Goal: Use online tool/utility: Utilize a website feature to perform a specific function

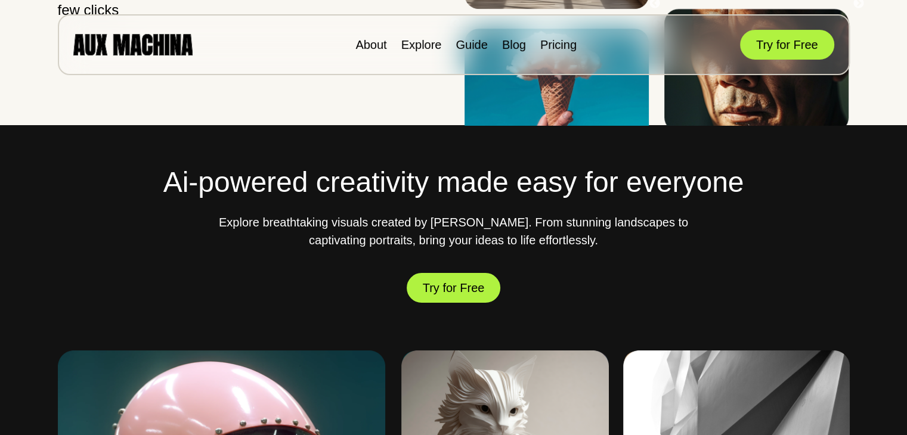
scroll to position [281, 0]
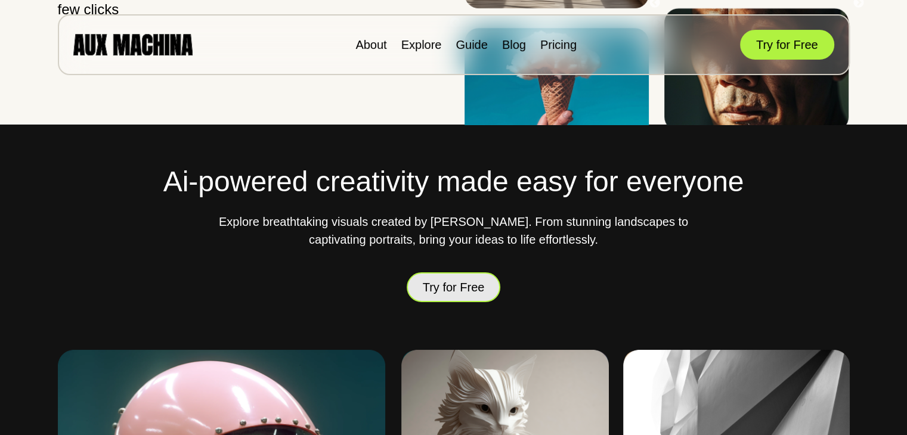
click at [451, 282] on button "Try for Free" at bounding box center [454, 287] width 94 height 30
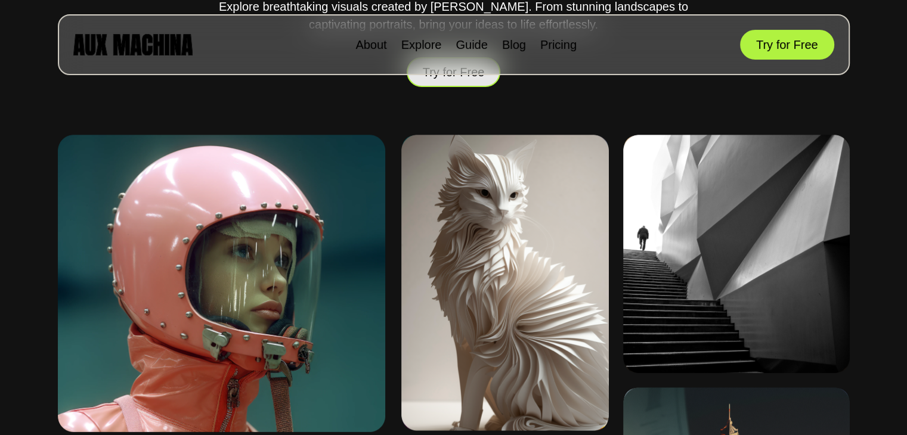
scroll to position [541, 0]
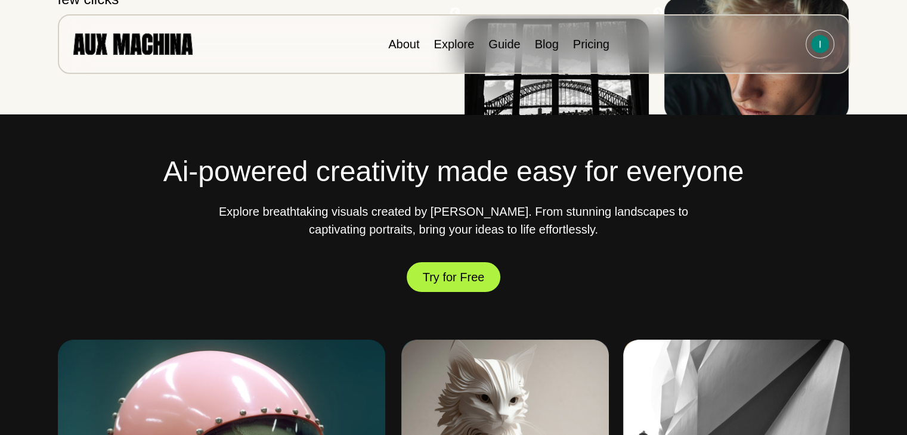
scroll to position [291, 0]
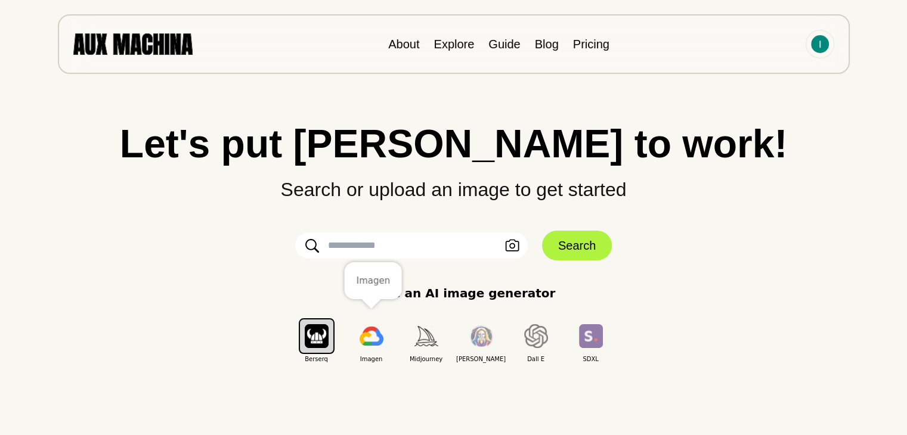
click at [377, 340] on img "button" at bounding box center [371, 336] width 24 height 19
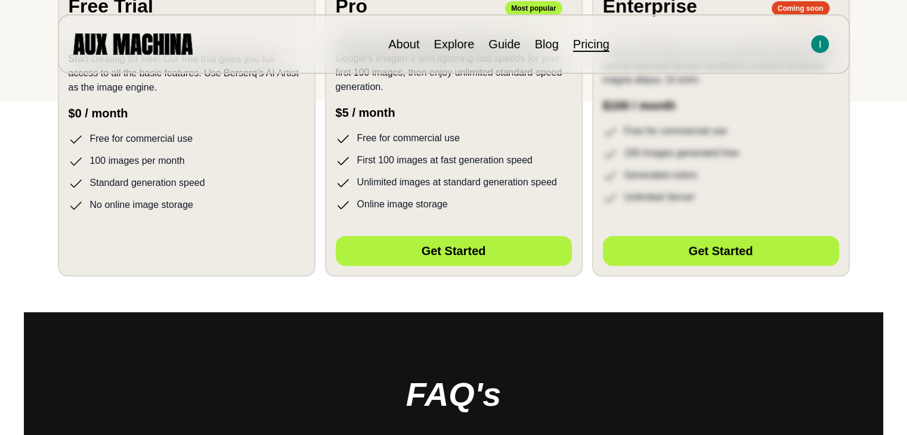
scroll to position [260, 0]
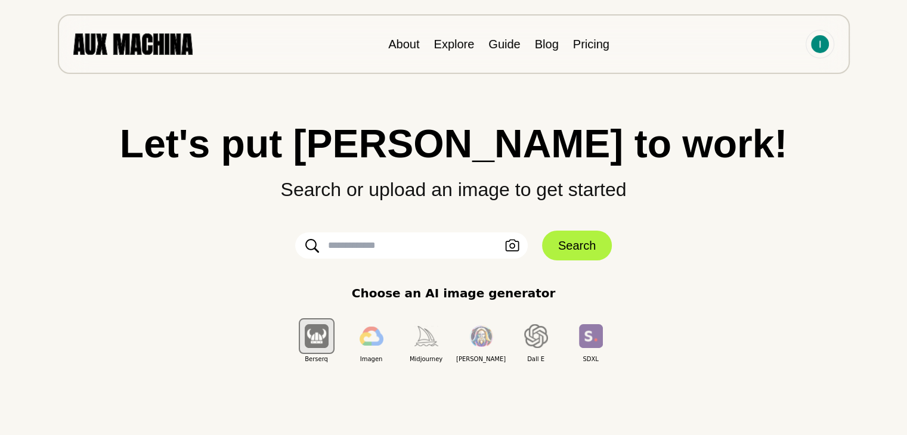
click at [413, 249] on input "text" at bounding box center [411, 245] width 232 height 26
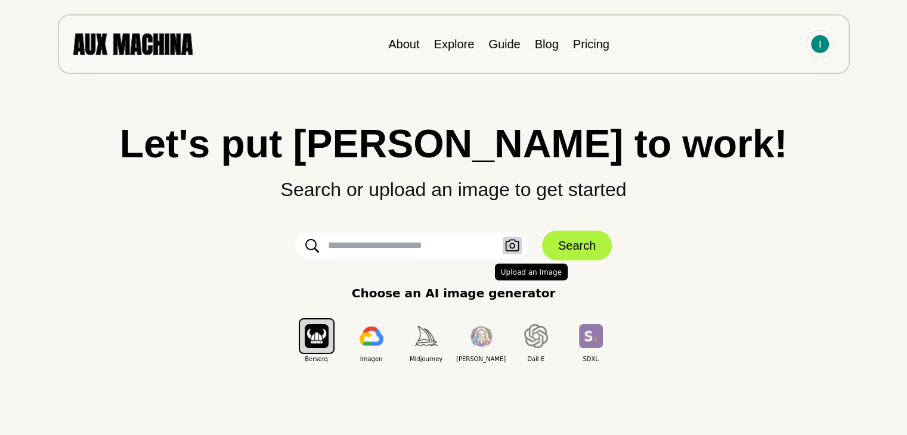
click at [514, 242] on icon "button" at bounding box center [512, 246] width 14 height 13
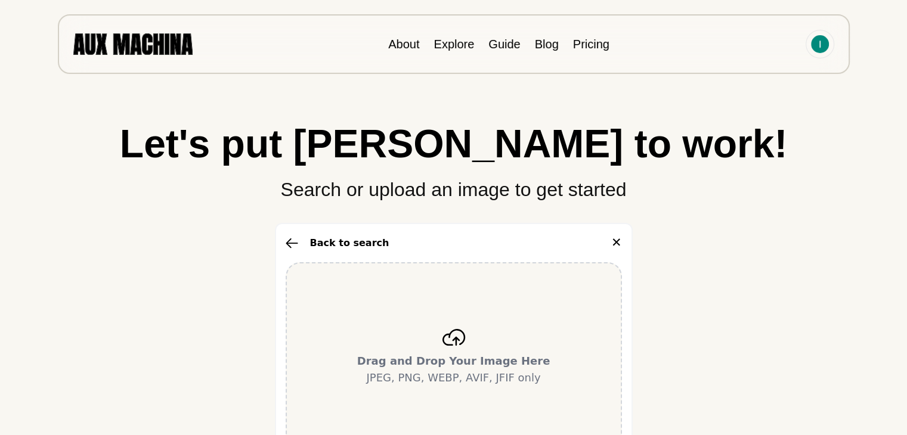
click at [476, 351] on div "Drag and Drop Your Image Here JPEG, PNG, WEBP, AVIF, JFIF only" at bounding box center [454, 357] width 336 height 191
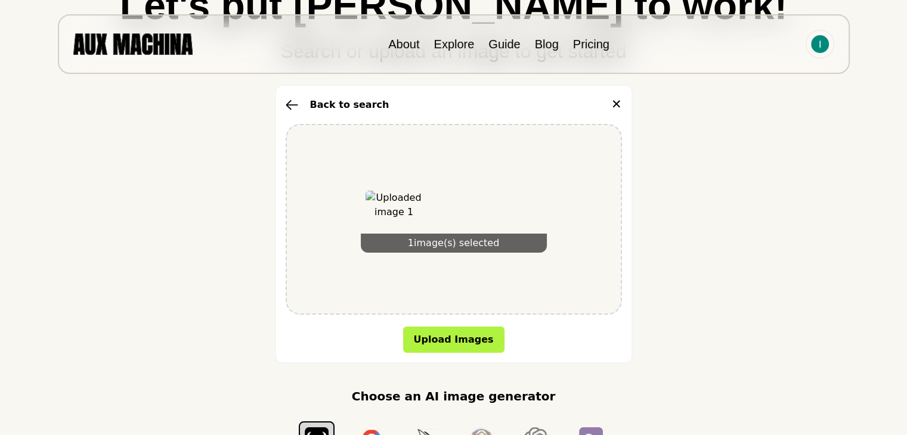
scroll to position [153, 0]
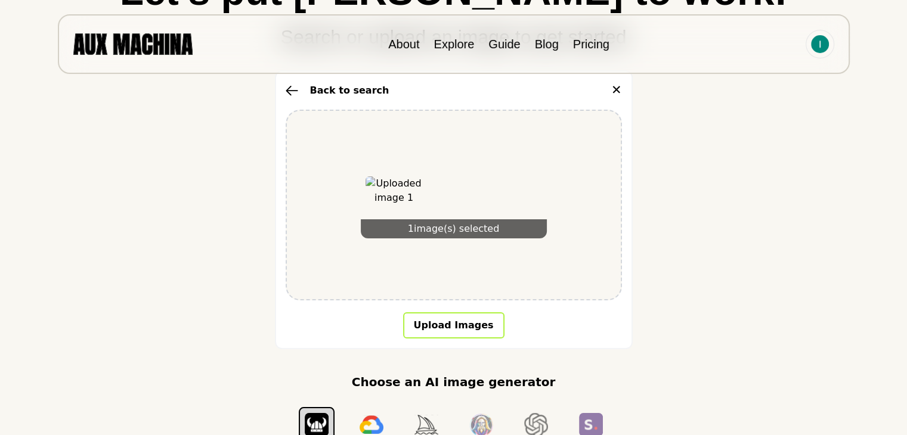
click at [474, 313] on button "Upload Images" at bounding box center [453, 325] width 101 height 26
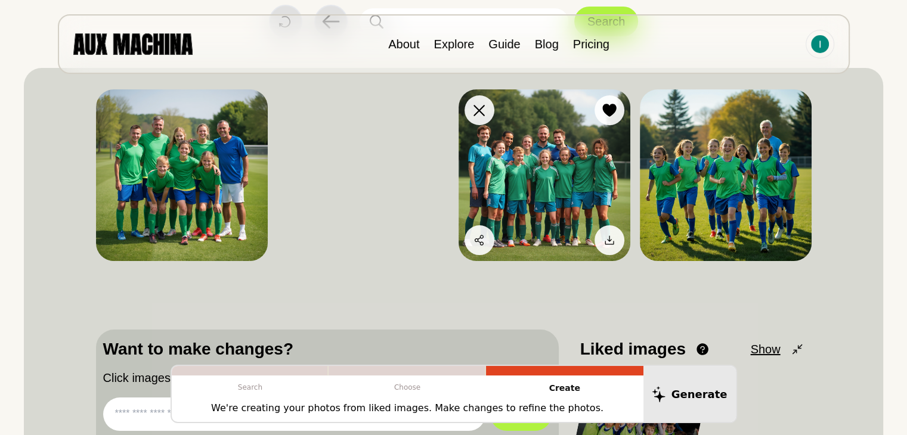
scroll to position [95, 0]
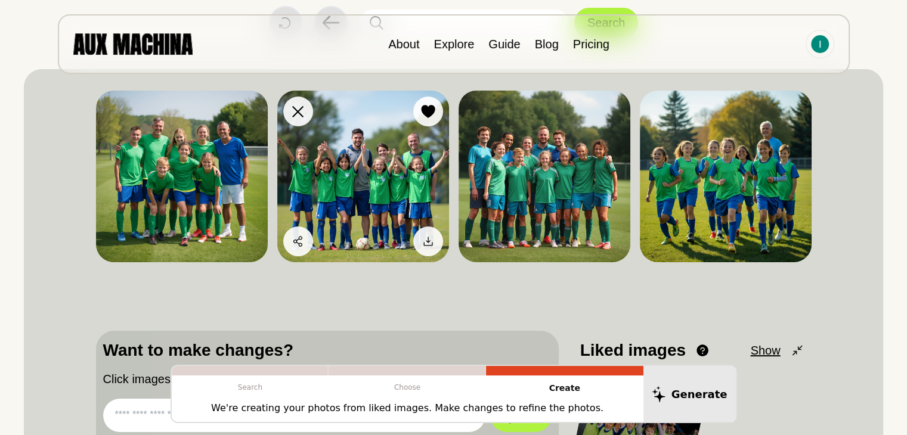
click at [405, 198] on img at bounding box center [363, 177] width 172 height 172
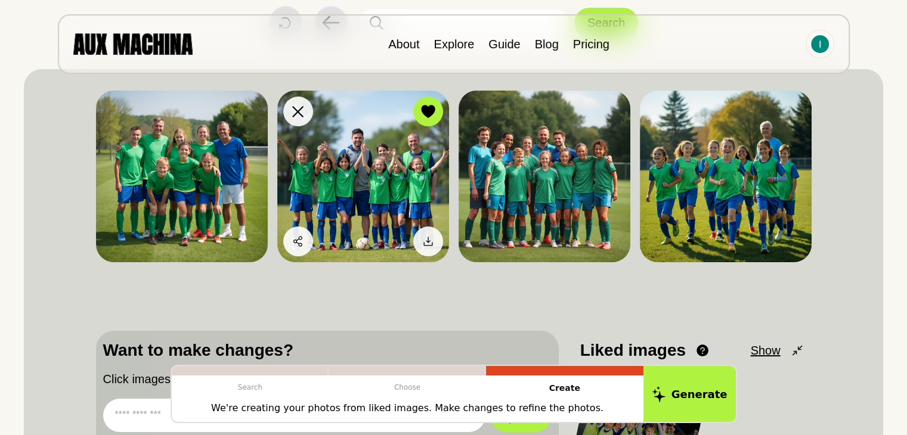
click at [334, 133] on img at bounding box center [363, 177] width 172 height 172
